Goal: Find specific page/section

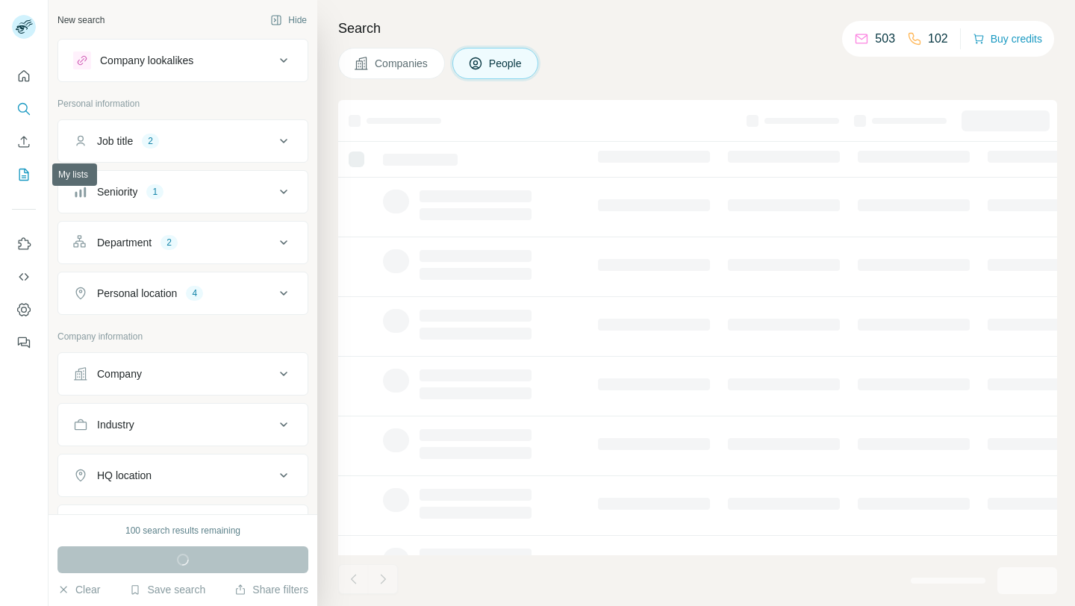
click at [24, 181] on icon "My lists" at bounding box center [23, 174] width 15 height 15
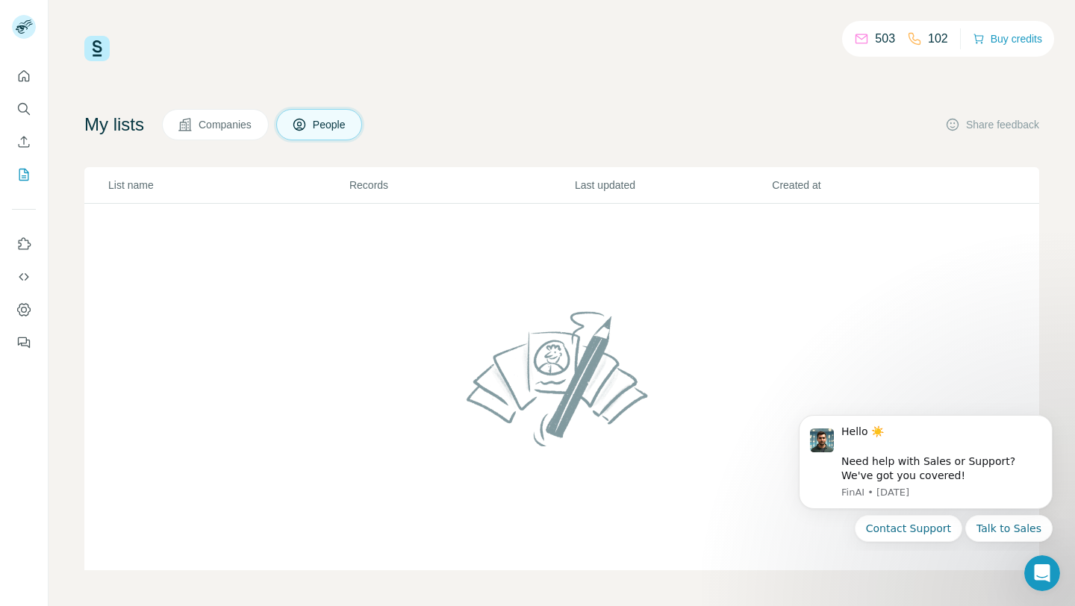
click at [218, 120] on span "Companies" at bounding box center [226, 124] width 54 height 15
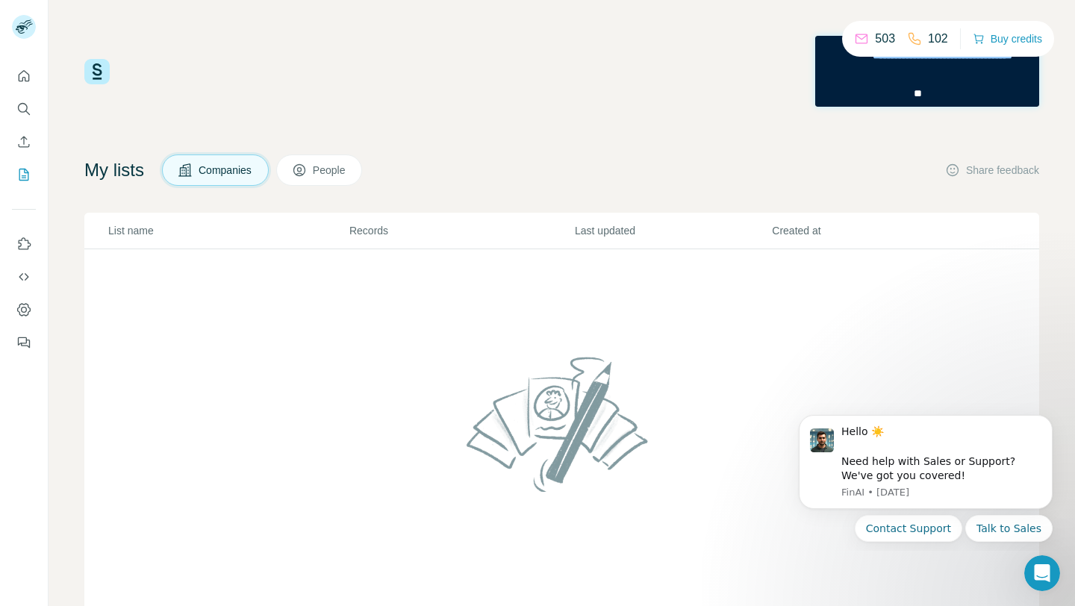
click at [317, 169] on button "People" at bounding box center [319, 169] width 87 height 31
click at [672, 146] on div "503 102 Buy credits My lists Companies People Share feedback List name Records …" at bounding box center [561, 326] width 955 height 580
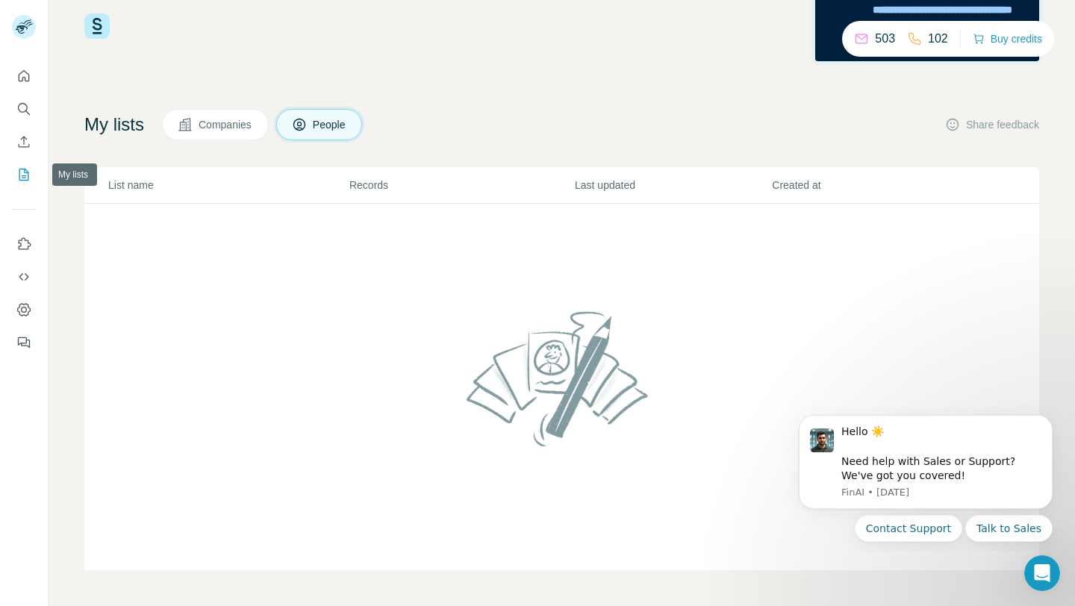
click at [26, 172] on icon "My lists" at bounding box center [23, 174] width 15 height 15
click at [1051, 425] on button "Dismiss notification" at bounding box center [1047, 419] width 19 height 19
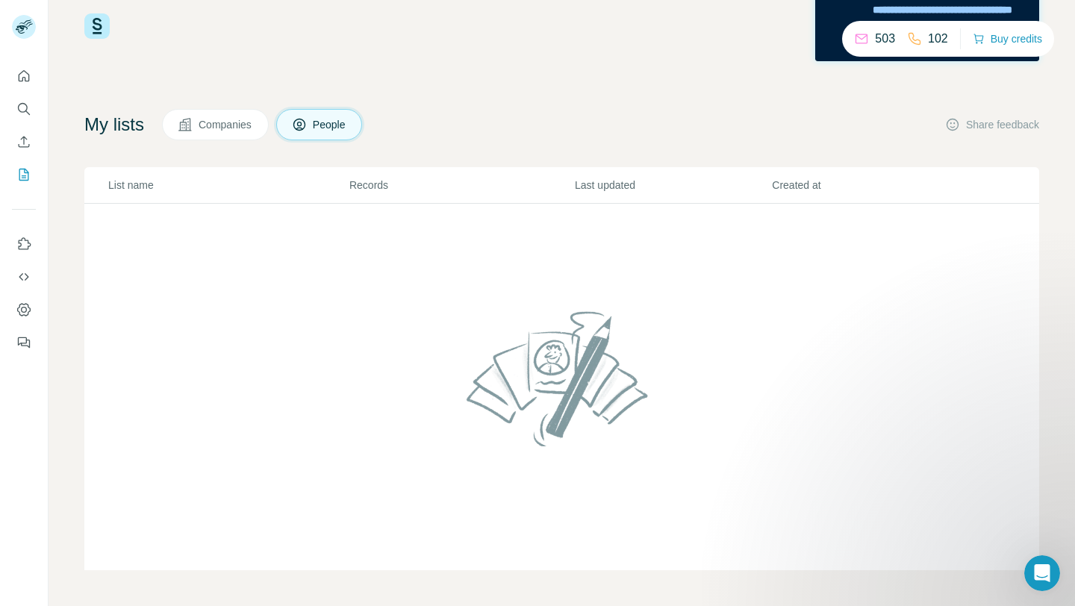
click at [630, 234] on td at bounding box center [561, 387] width 955 height 367
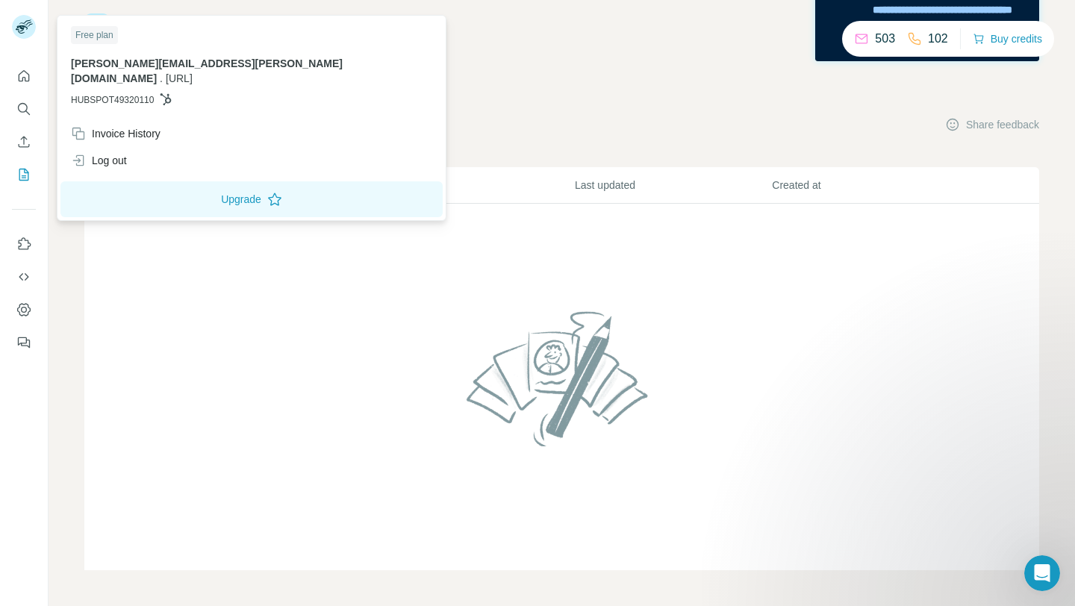
click at [31, 30] on rect at bounding box center [24, 27] width 24 height 24
